Goal: Task Accomplishment & Management: Use online tool/utility

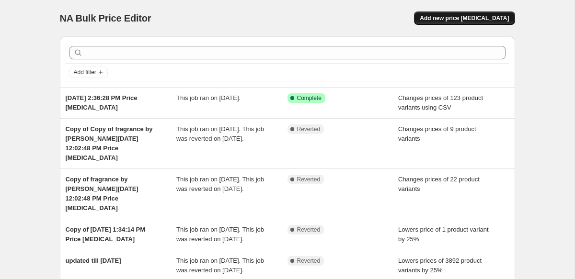
click at [445, 18] on span "Add new price change job" at bounding box center [464, 18] width 89 height 8
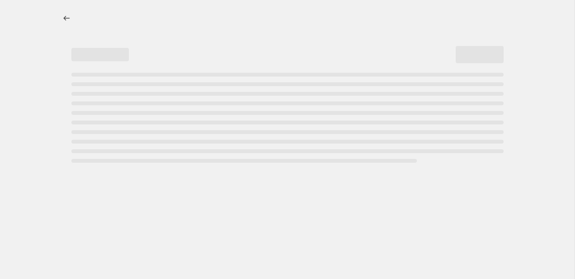
select select "percentage"
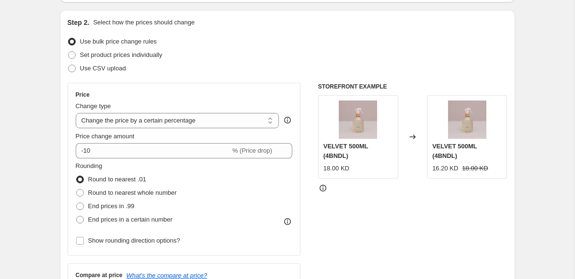
scroll to position [93, 0]
click at [103, 67] on span "Use CSV upload" at bounding box center [103, 68] width 46 height 7
click at [69, 66] on input "Use CSV upload" at bounding box center [68, 65] width 0 height 0
radio input "true"
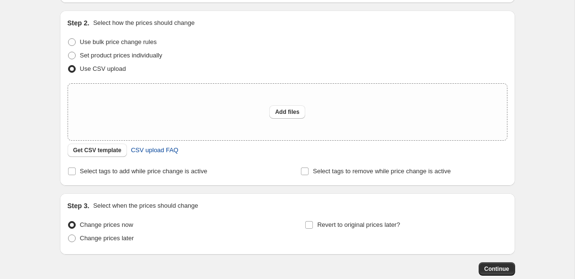
click at [164, 149] on span "CSV upload FAQ" at bounding box center [154, 151] width 47 height 10
click at [283, 111] on span "Add files" at bounding box center [287, 112] width 24 height 8
type input "C:\fakepath\farahhome-bulksheet.csv"
click at [292, 119] on div "Add files" at bounding box center [287, 112] width 439 height 57
type input "C:\fakepath\farahhome-bulksheet.csv"
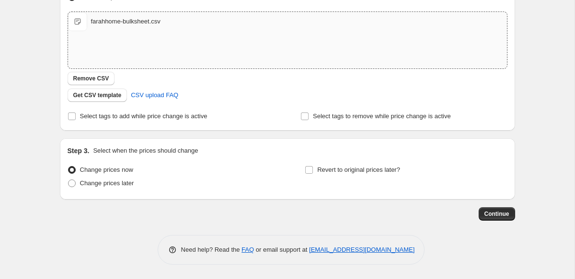
scroll to position [0, 0]
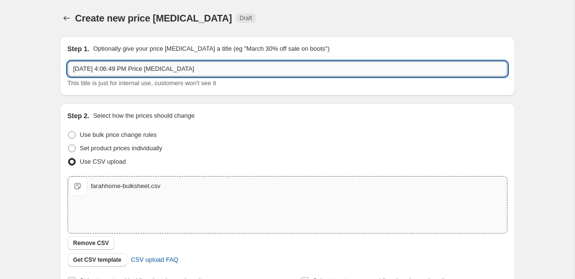
click at [140, 68] on input "Sep 17, 2025, 4:06:49 PM Price change job" at bounding box center [288, 68] width 440 height 15
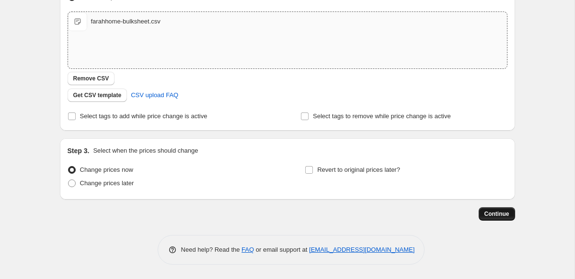
type input "for outlet by mahmoud"
click at [501, 215] on span "Continue" at bounding box center [497, 214] width 25 height 8
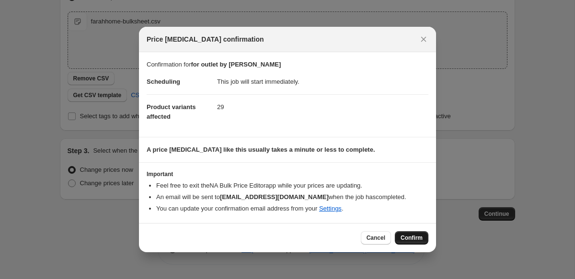
click at [408, 235] on span "Confirm" at bounding box center [412, 238] width 22 height 8
